Goal: Task Accomplishment & Management: Use online tool/utility

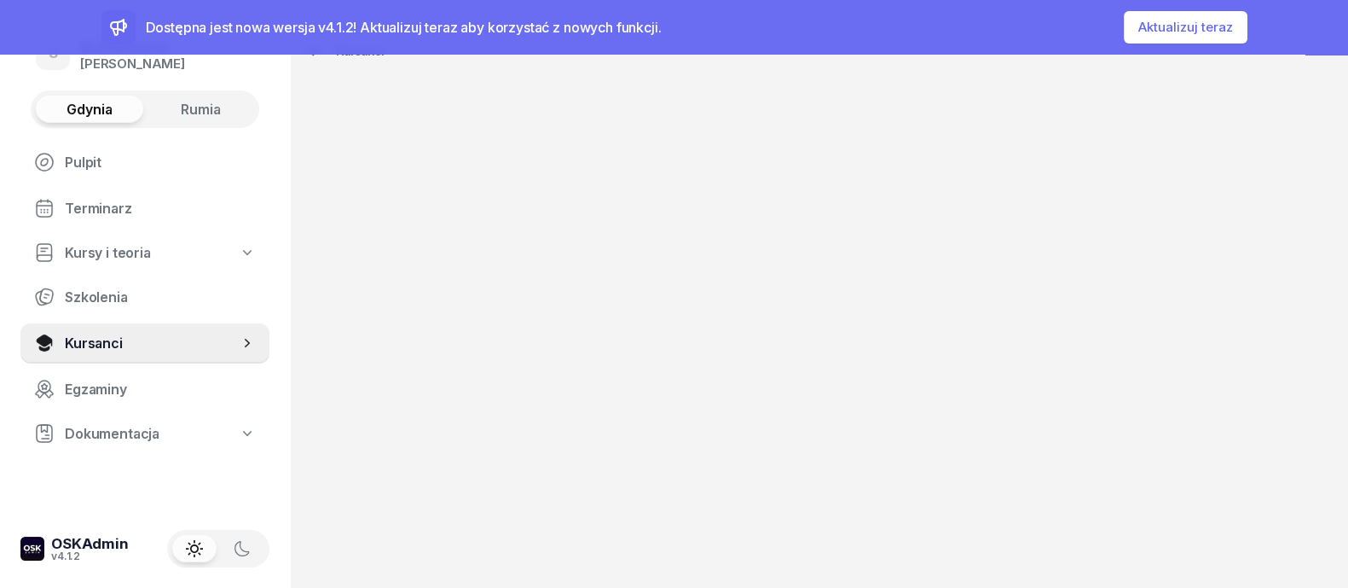
click at [1204, 15] on button "Aktualizuj teraz" at bounding box center [1186, 27] width 124 height 32
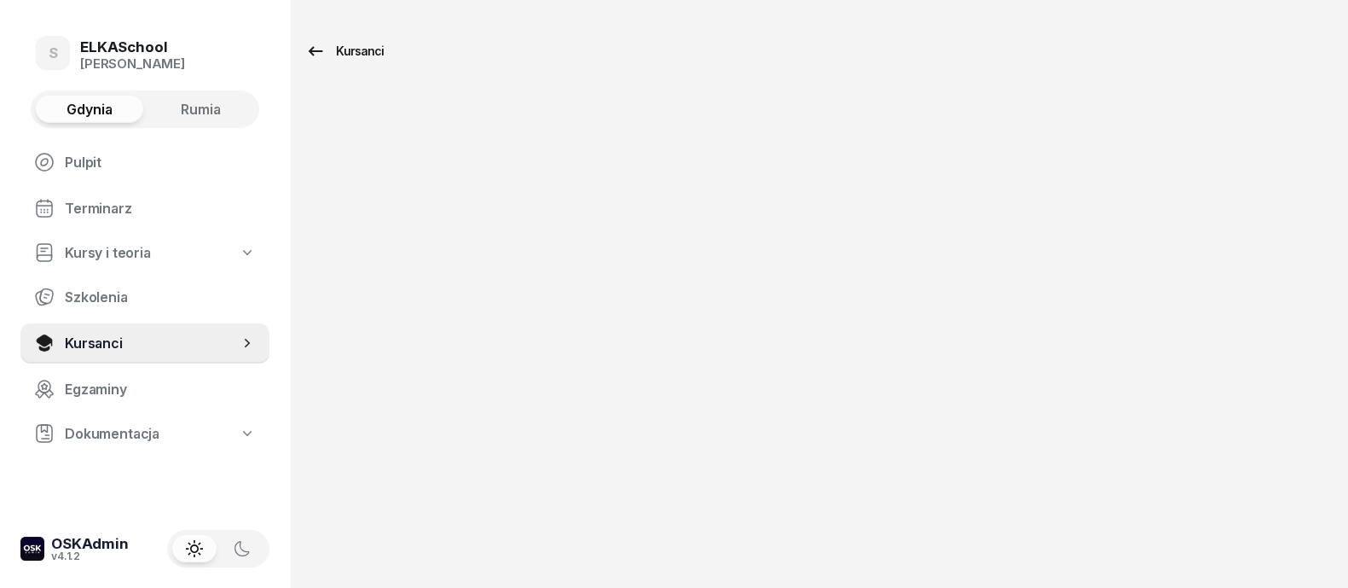
click at [340, 51] on div "Kursanci" at bounding box center [344, 51] width 78 height 20
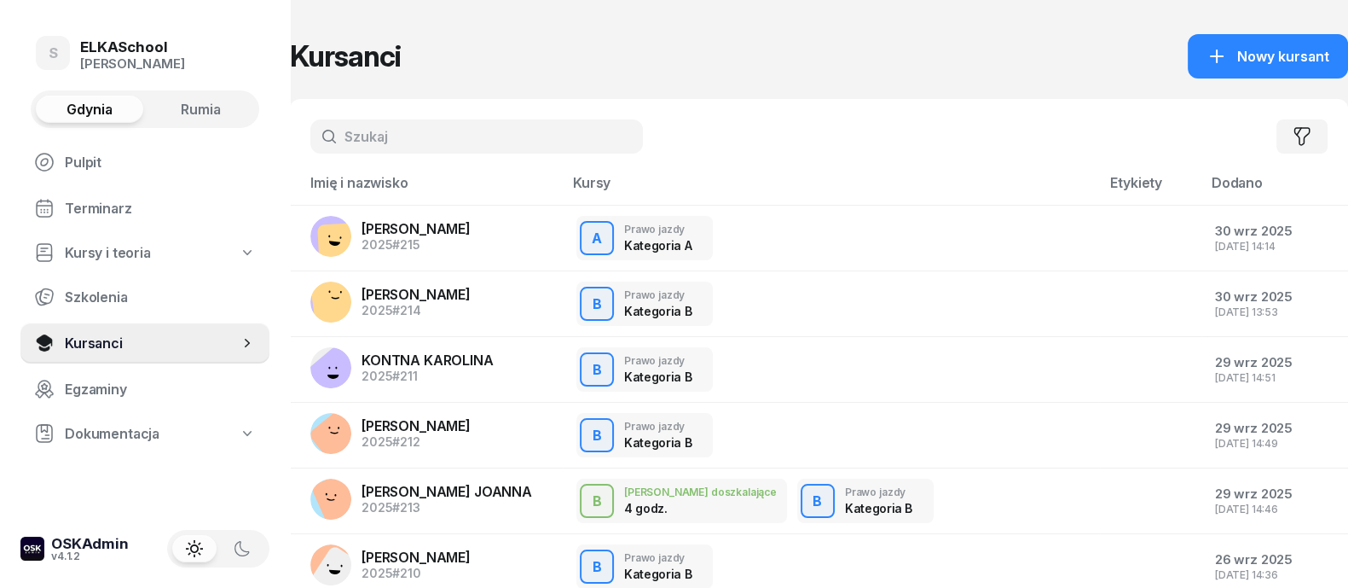
click at [85, 40] on div "ELKASchool" at bounding box center [132, 47] width 105 height 14
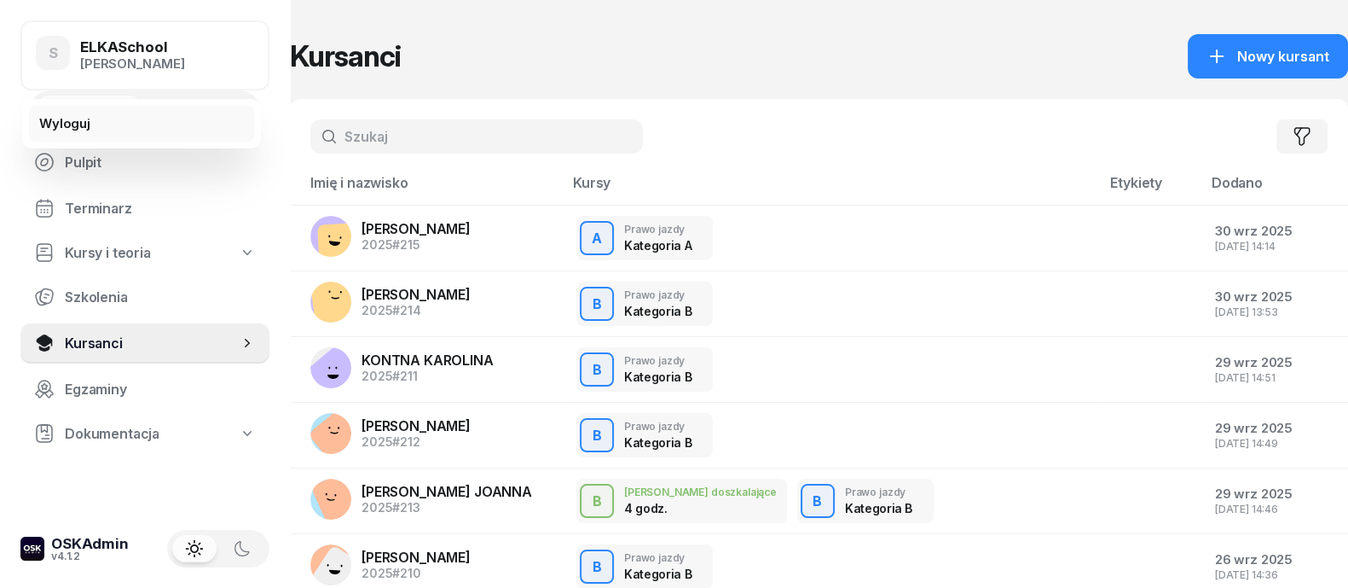
click at [74, 117] on div "Wyloguj" at bounding box center [64, 123] width 51 height 15
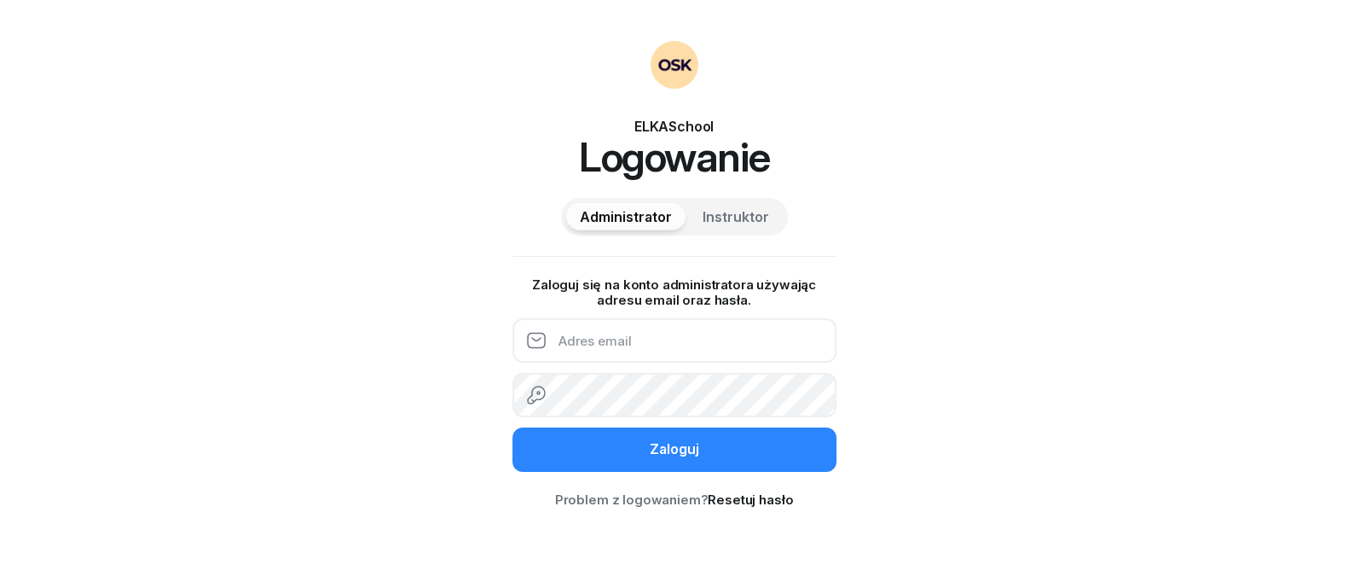
click at [611, 343] on input "email" at bounding box center [675, 340] width 324 height 44
type input "[EMAIL_ADDRESS][DOMAIN_NAME]"
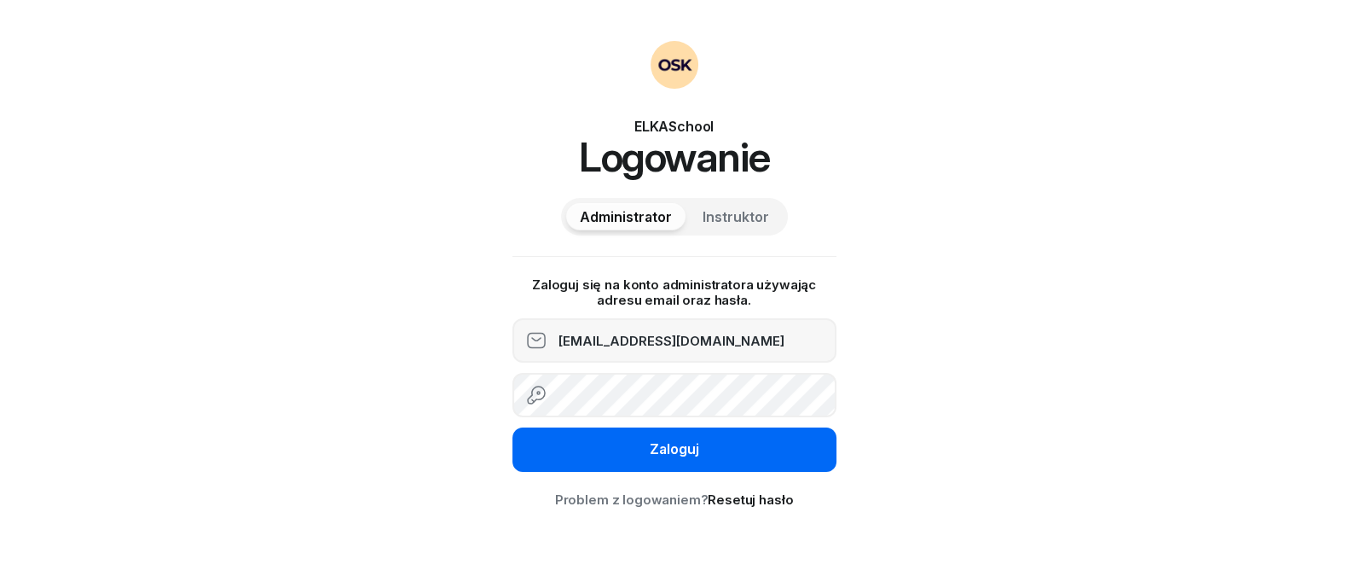
click at [692, 442] on div "Zaloguj" at bounding box center [674, 449] width 49 height 16
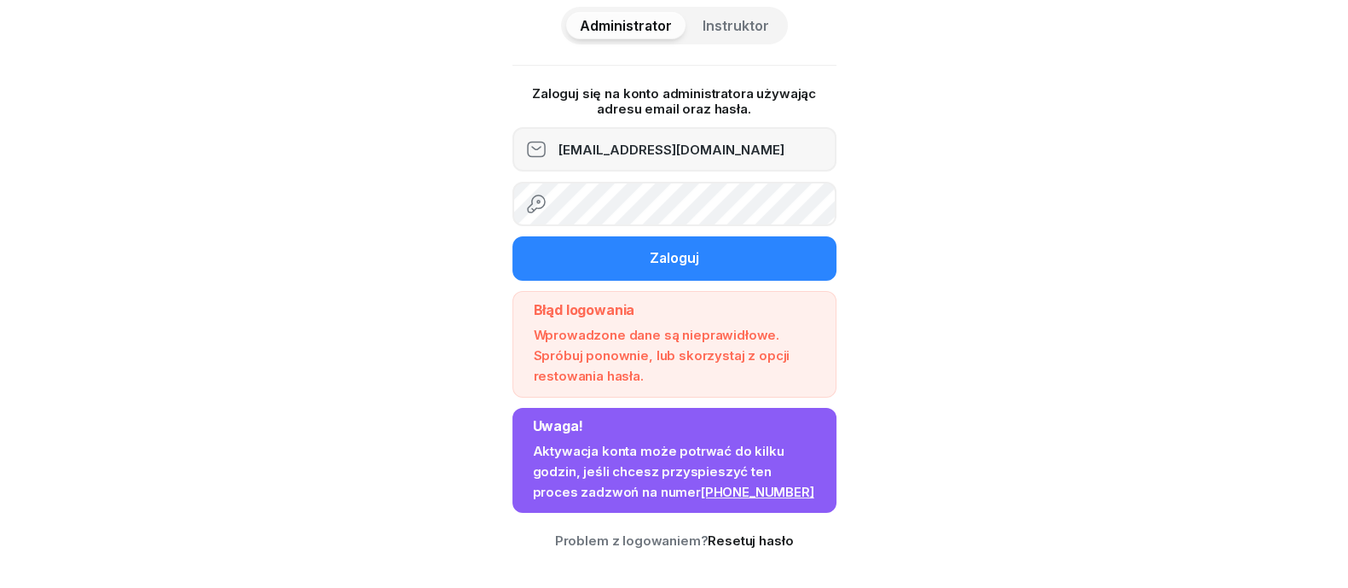
scroll to position [191, 0]
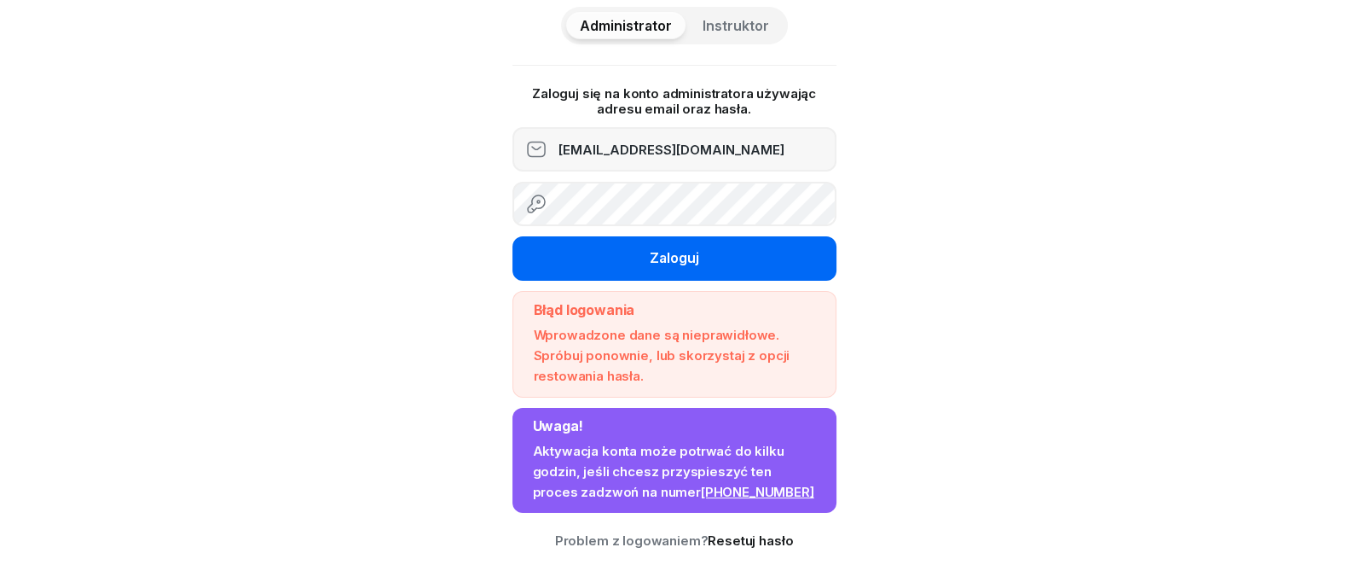
click at [674, 258] on div "Zaloguj" at bounding box center [674, 258] width 49 height 16
click at [581, 249] on button "Zaloguj" at bounding box center [675, 258] width 324 height 44
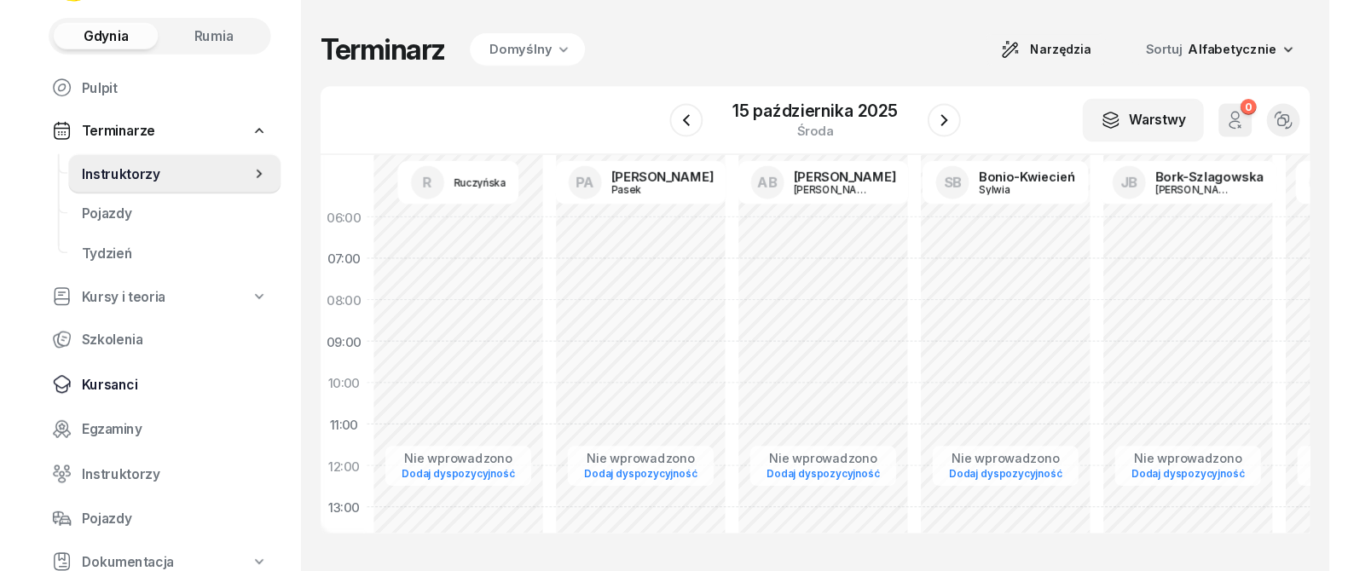
scroll to position [106, 0]
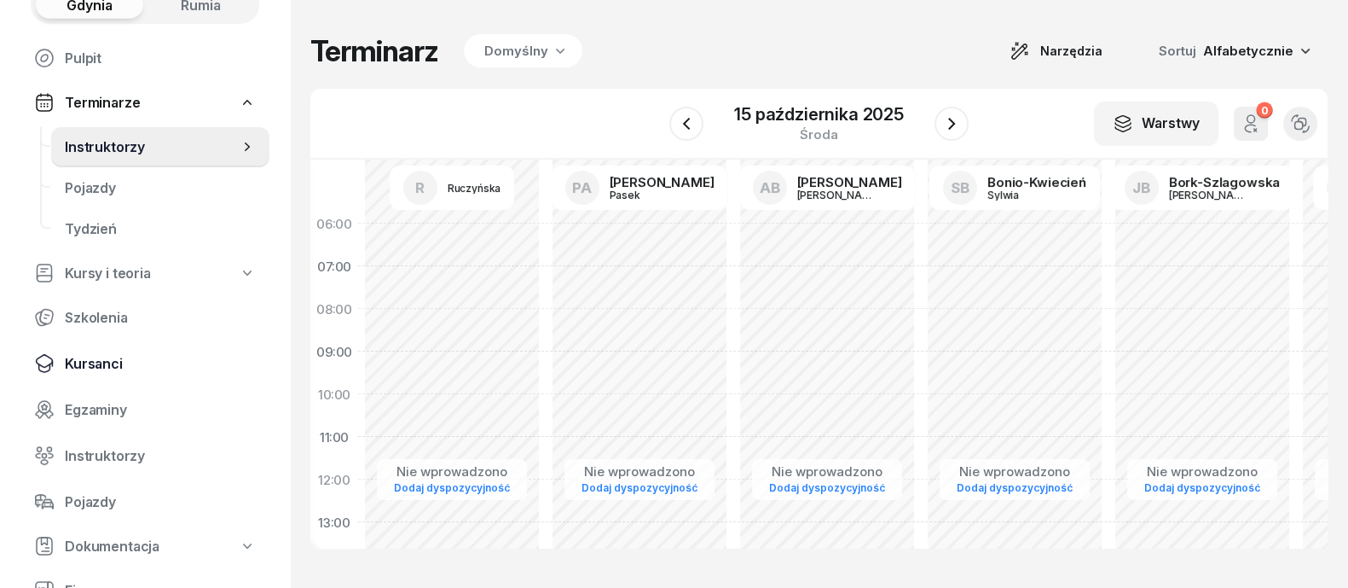
click at [101, 360] on span "Kursanci" at bounding box center [160, 364] width 191 height 16
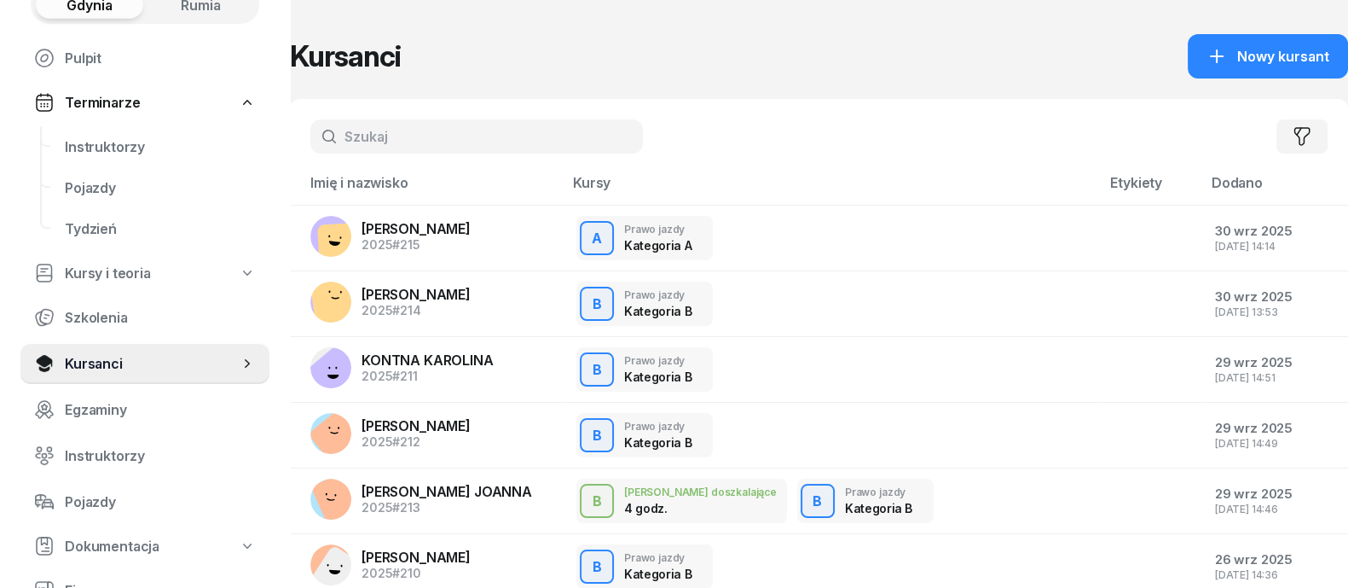
click at [525, 148] on input "text" at bounding box center [476, 136] width 333 height 34
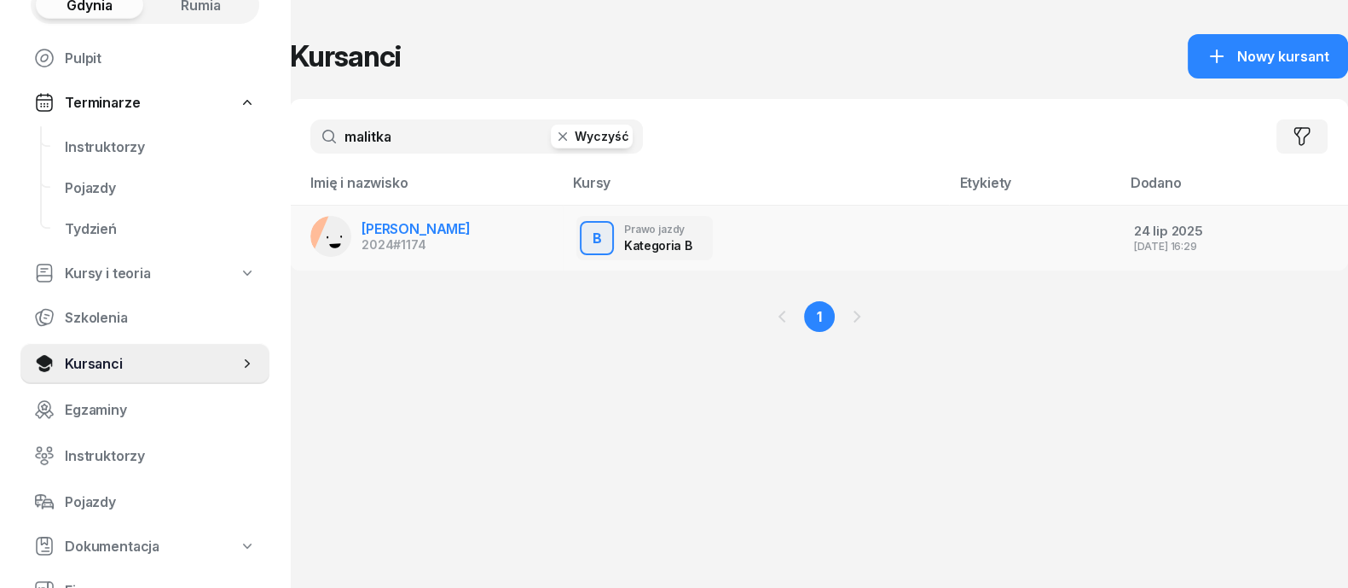
type input "malitka"
click at [452, 231] on span "[PERSON_NAME]" at bounding box center [416, 228] width 109 height 17
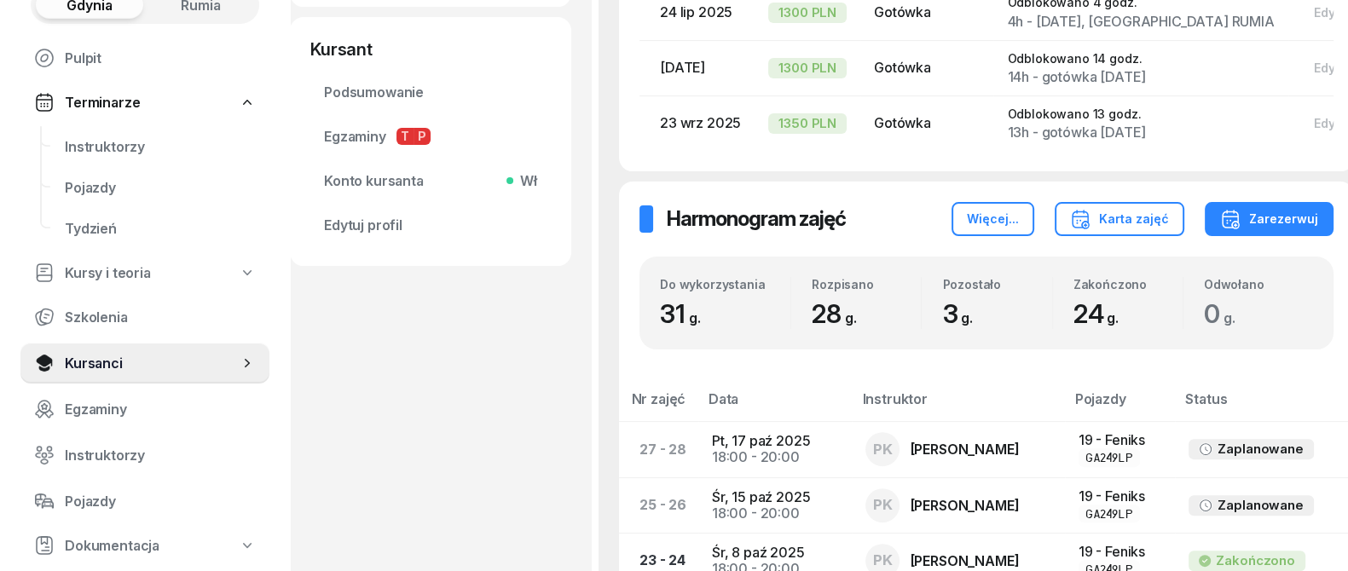
scroll to position [583, 0]
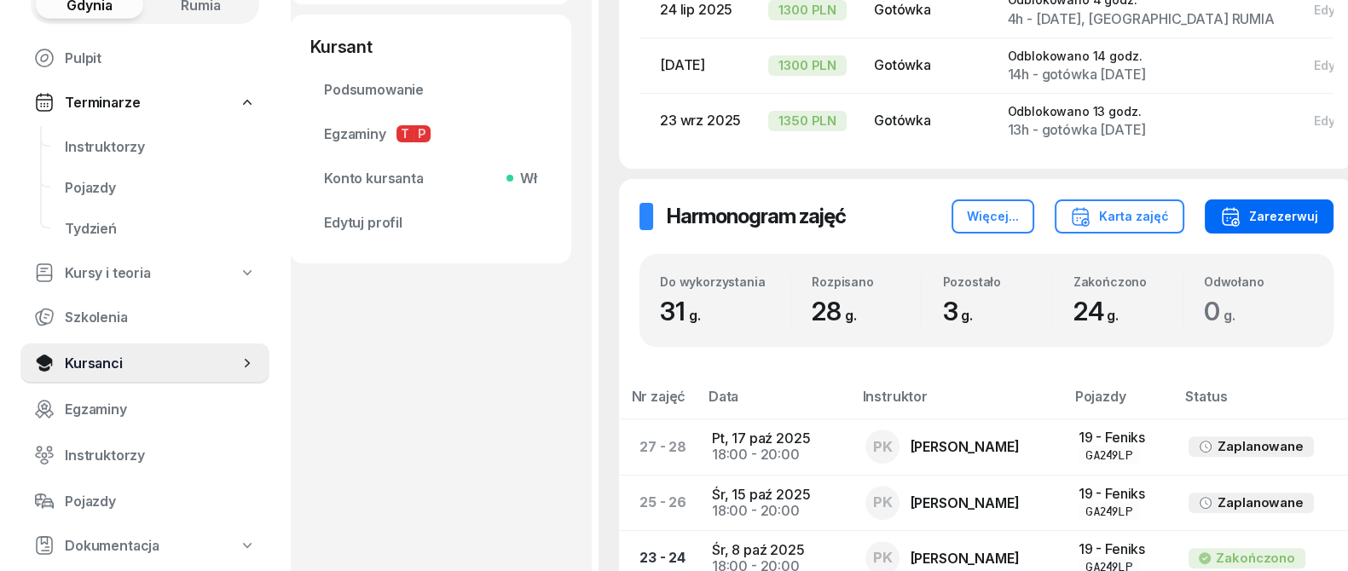
click at [1236, 224] on icon "button" at bounding box center [1236, 223] width 0 height 3
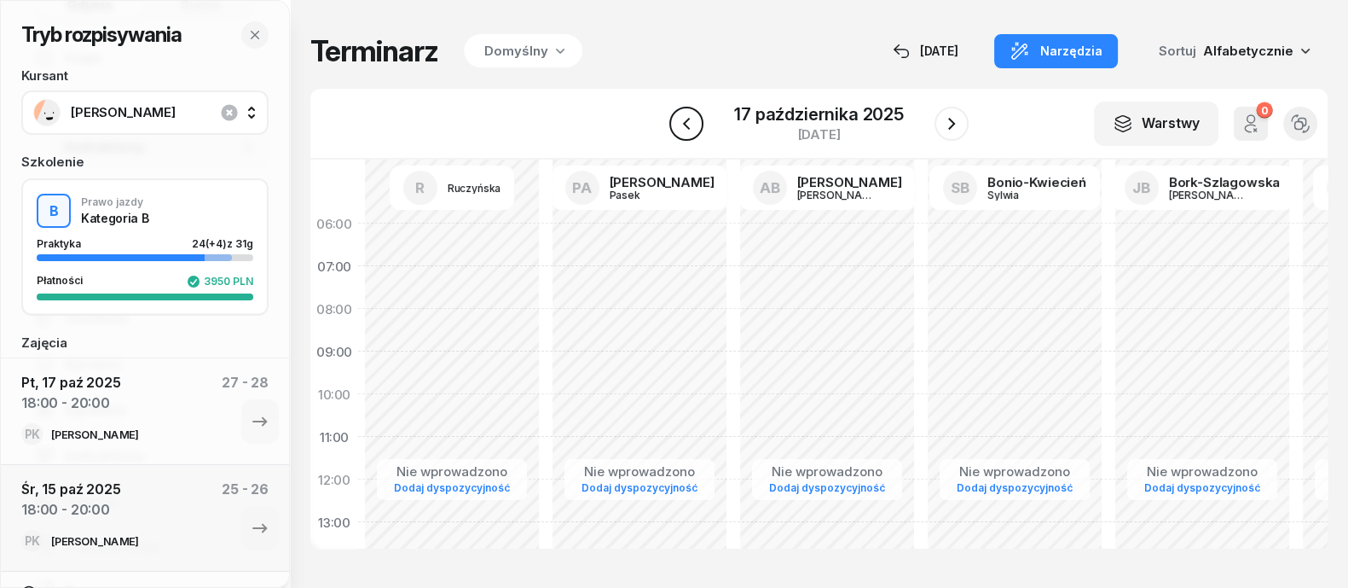
click at [681, 126] on icon "button" at bounding box center [686, 123] width 20 height 20
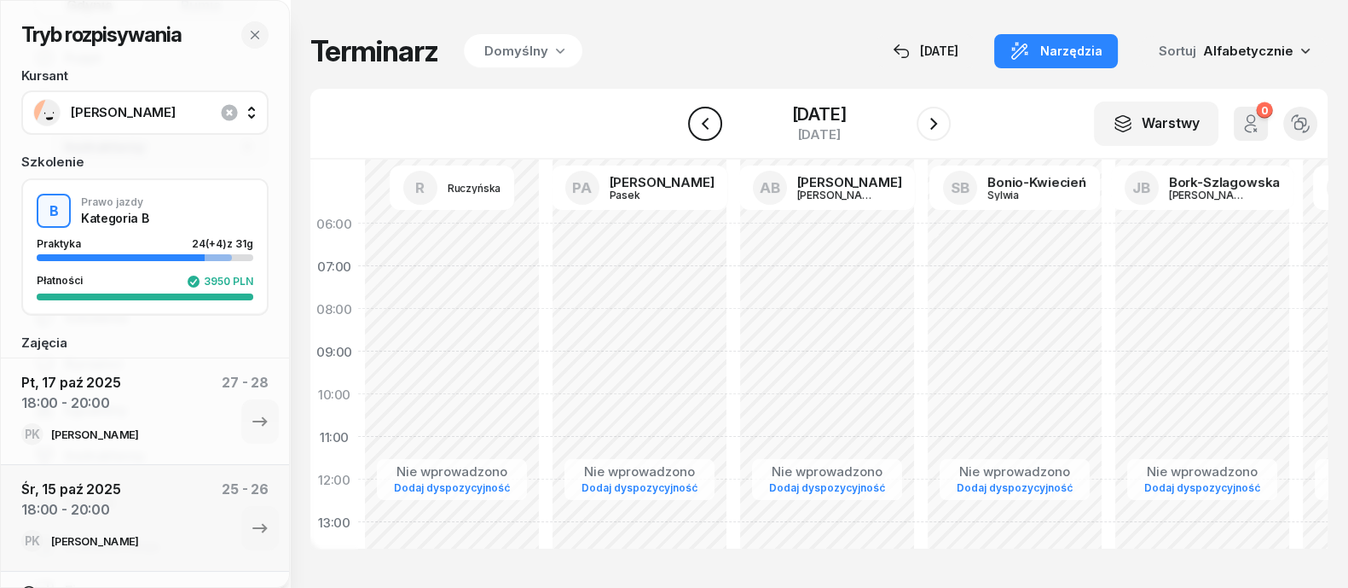
click at [695, 126] on icon "button" at bounding box center [705, 123] width 20 height 20
select select "11"
select select "13"
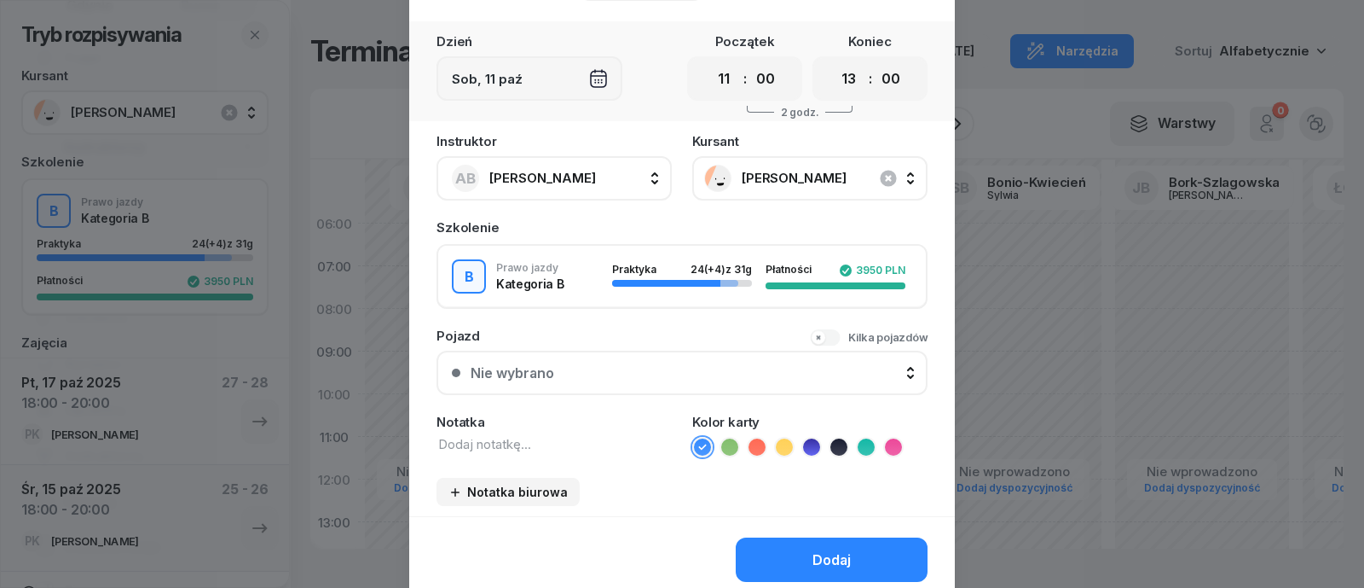
scroll to position [141, 0]
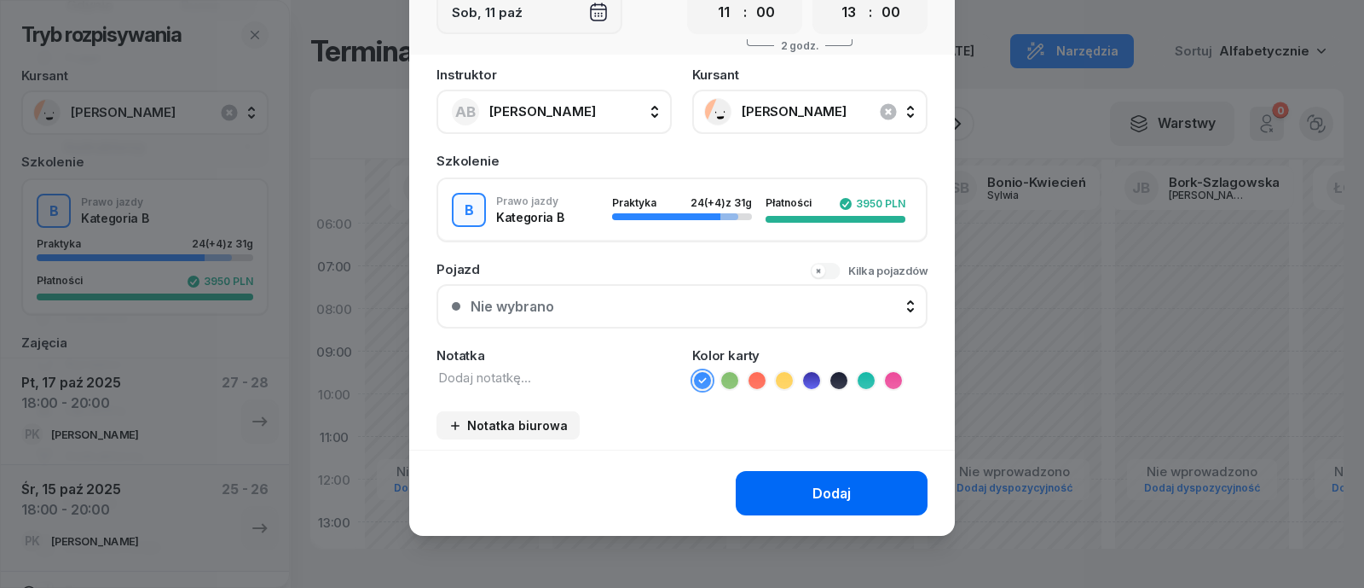
click at [824, 487] on div "Dodaj" at bounding box center [832, 493] width 38 height 16
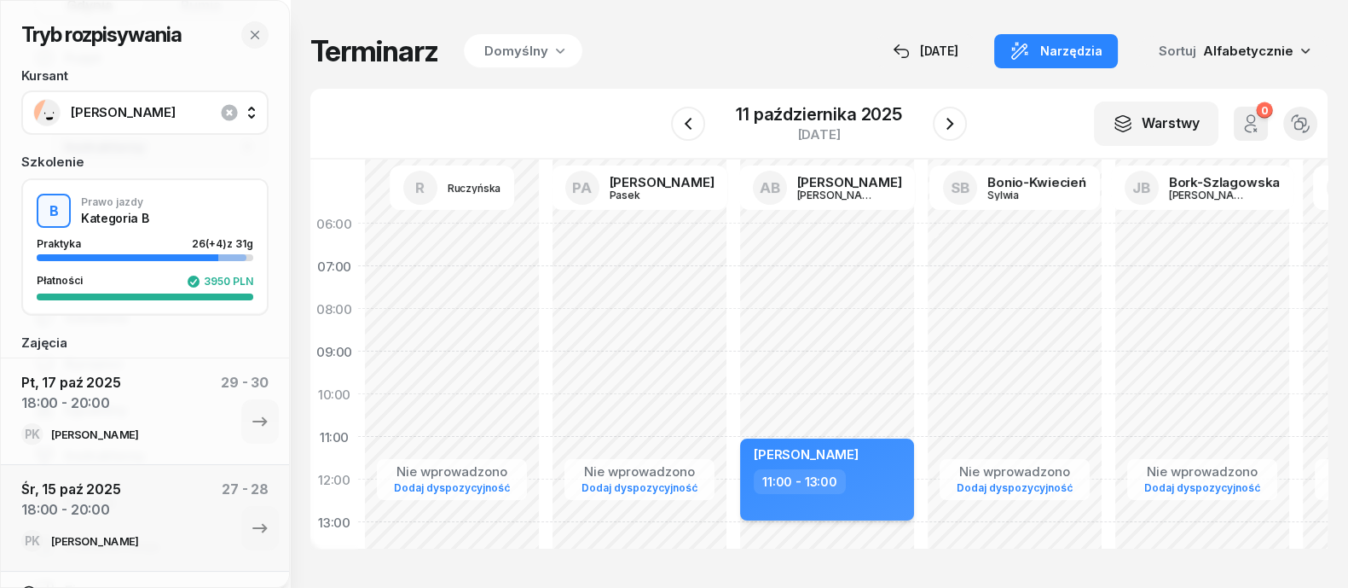
click at [859, 453] on span "[PERSON_NAME]" at bounding box center [806, 454] width 105 height 16
click at [859, 466] on div "[PERSON_NAME]" at bounding box center [806, 457] width 105 height 24
select select "11"
select select "13"
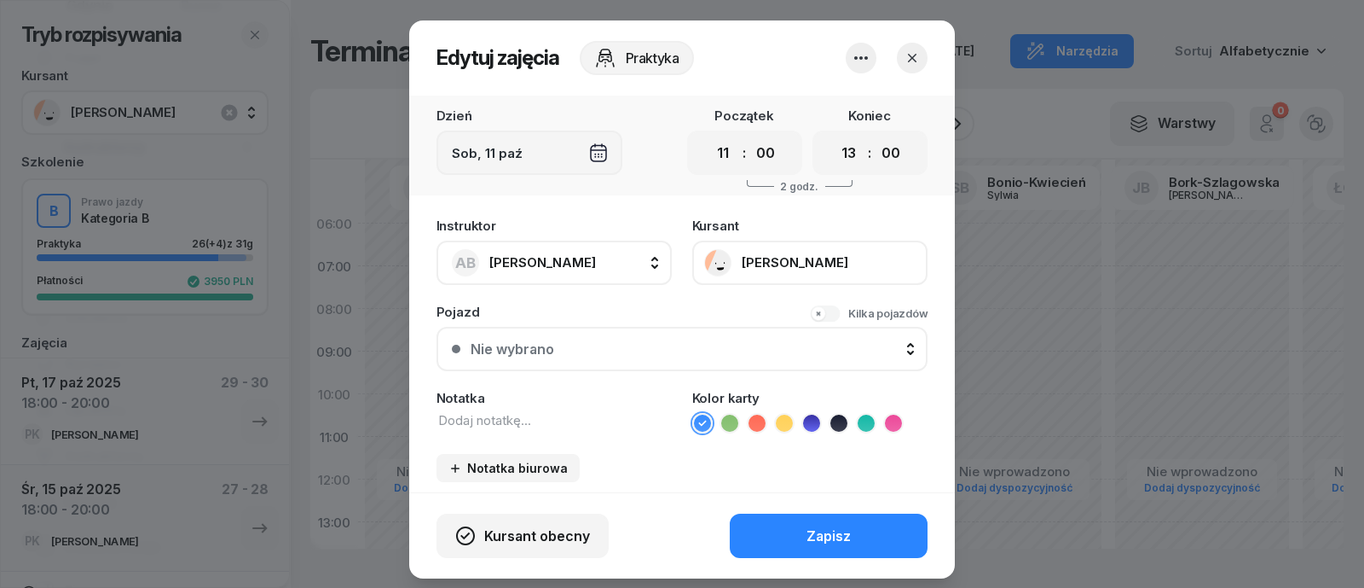
click at [873, 466] on div "Instruktor AB [PERSON_NAME] AJ [PERSON_NAME] AM [PERSON_NAME] [PERSON_NAME] AB …" at bounding box center [682, 350] width 546 height 283
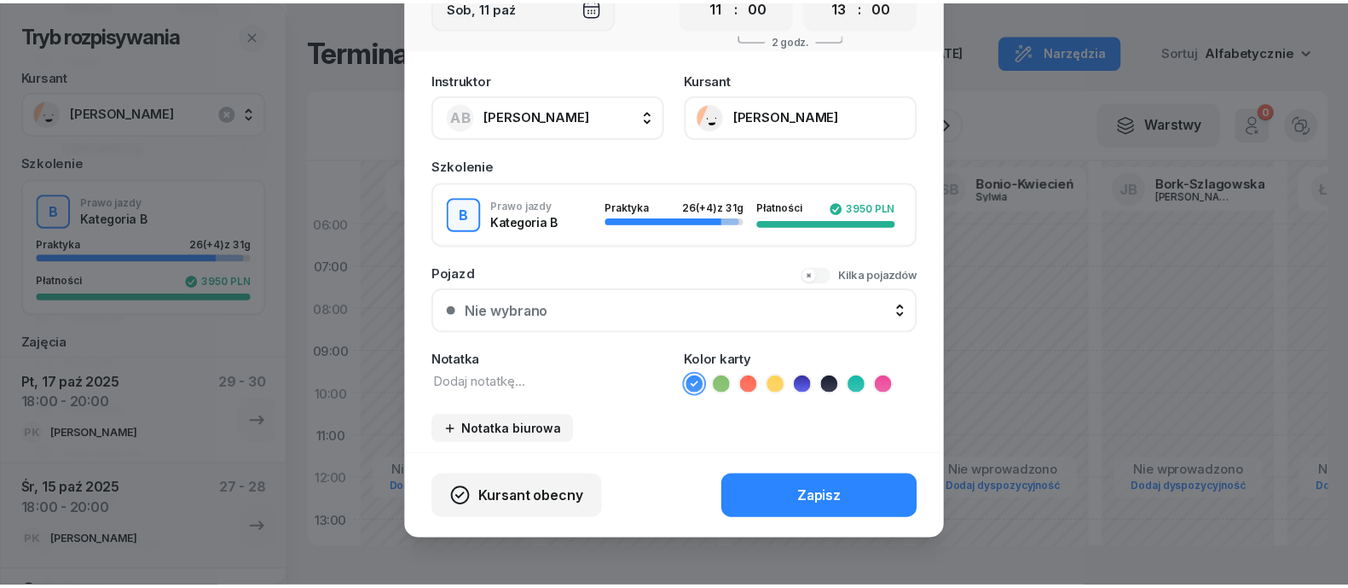
scroll to position [150, 0]
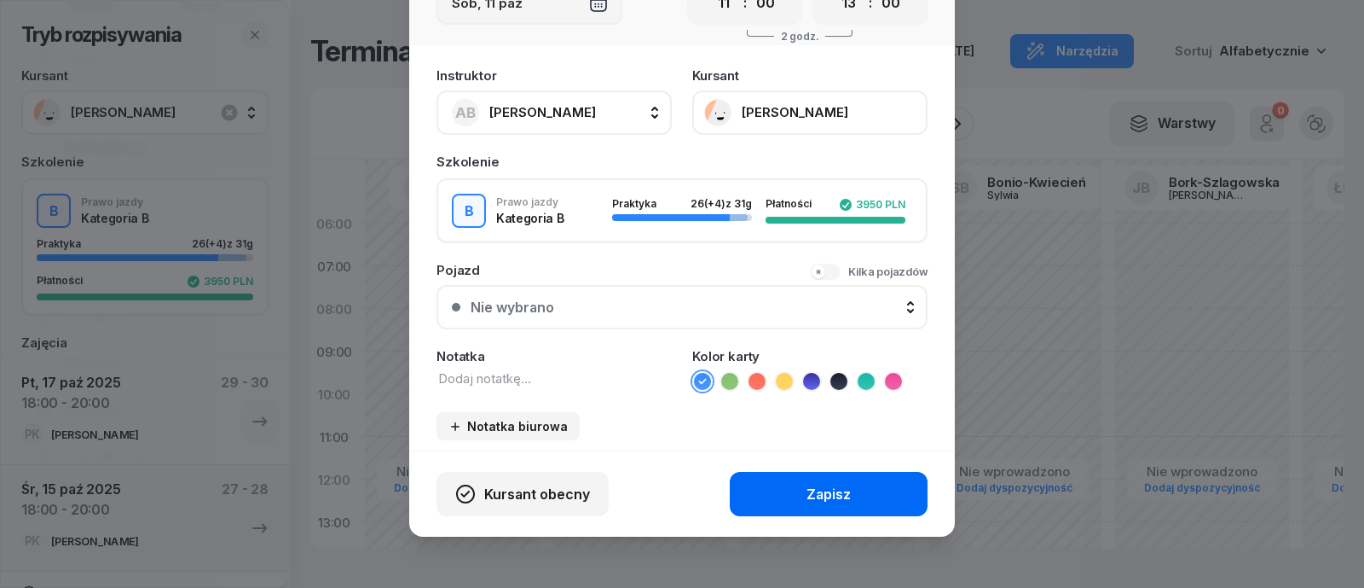
click at [824, 489] on div "Zapisz" at bounding box center [829, 494] width 44 height 16
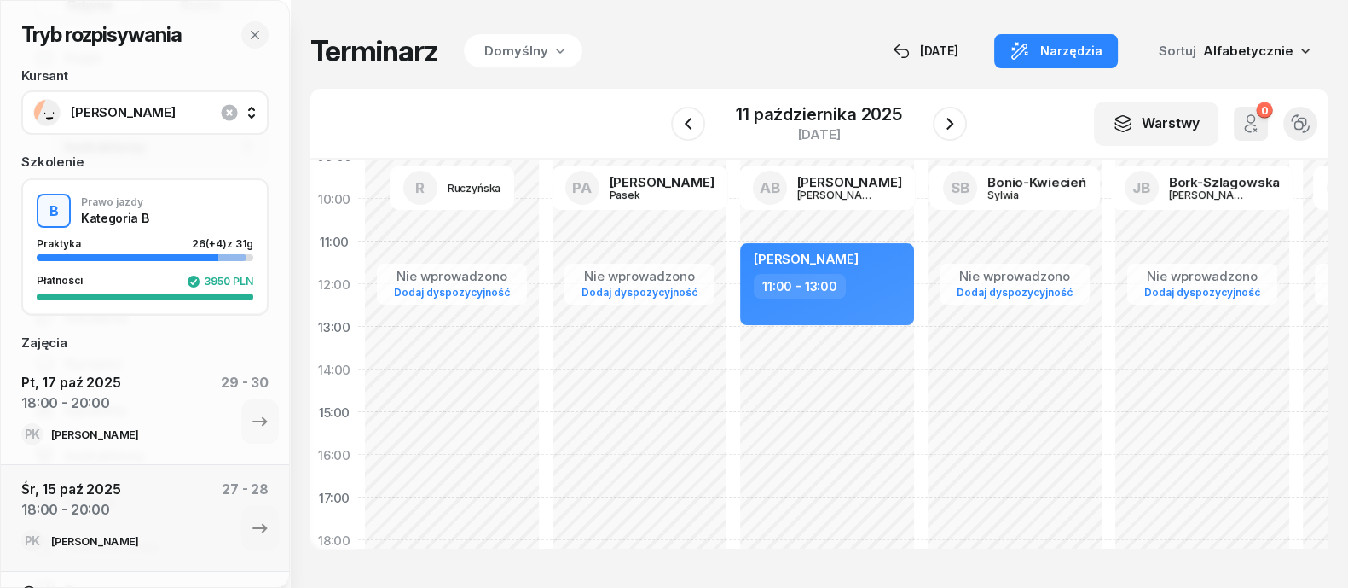
scroll to position [0, 0]
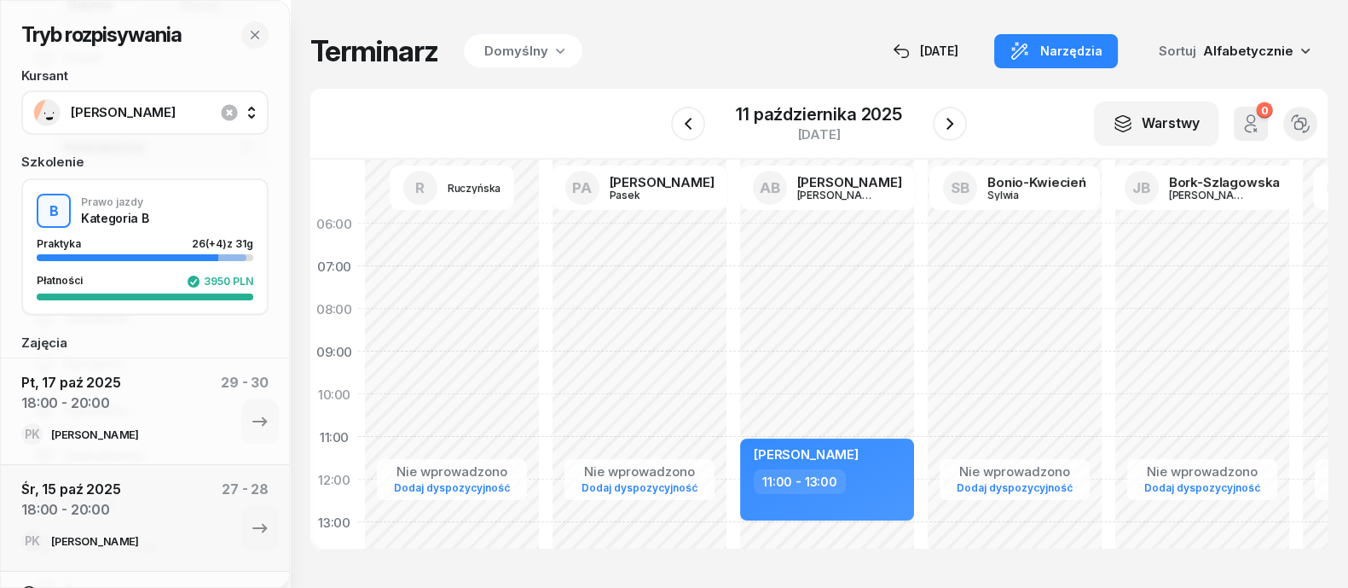
click at [107, 105] on span "[PERSON_NAME]" at bounding box center [164, 112] width 186 height 15
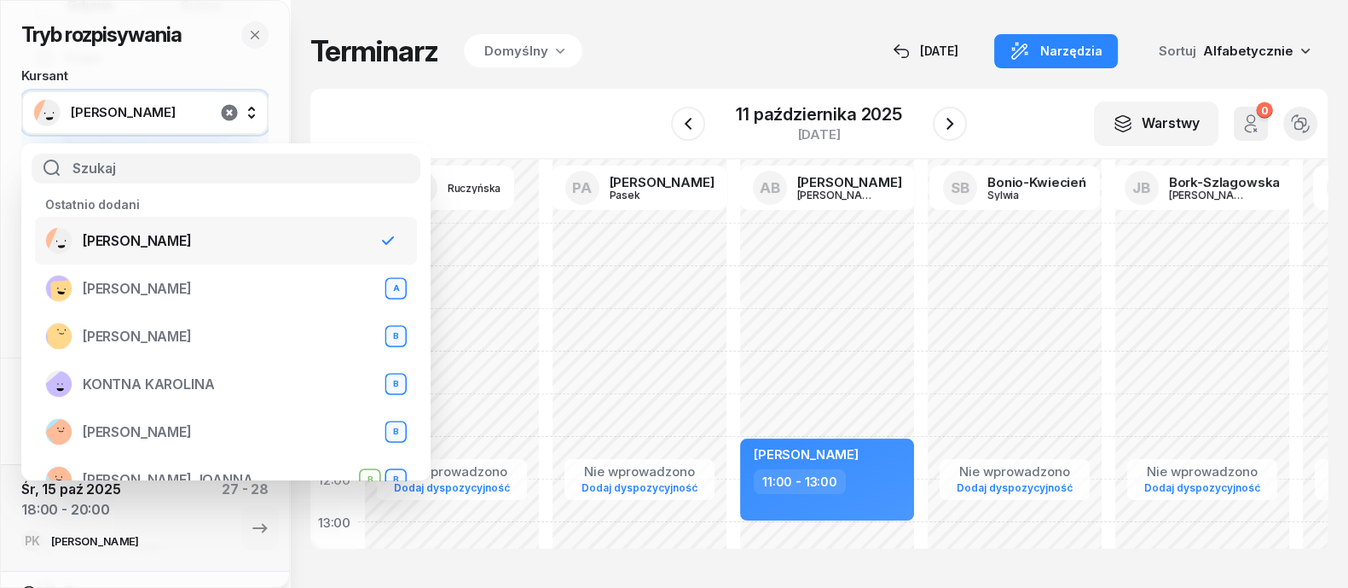
click at [225, 107] on icon "button" at bounding box center [229, 112] width 16 height 16
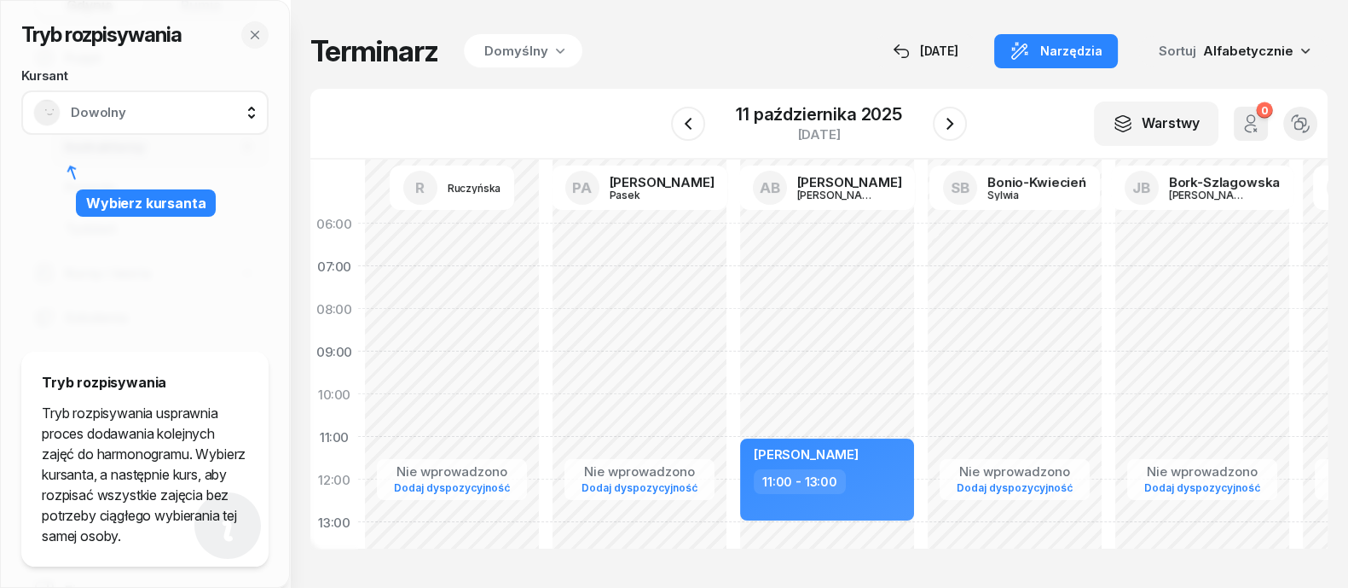
drag, startPoint x: 136, startPoint y: 40, endPoint x: 136, endPoint y: 31, distance: 9.4
click at [136, 37] on h2 "Tryb rozpisywania" at bounding box center [101, 34] width 160 height 27
click at [261, 33] on icon "button" at bounding box center [255, 35] width 14 height 14
